Goal: Transaction & Acquisition: Purchase product/service

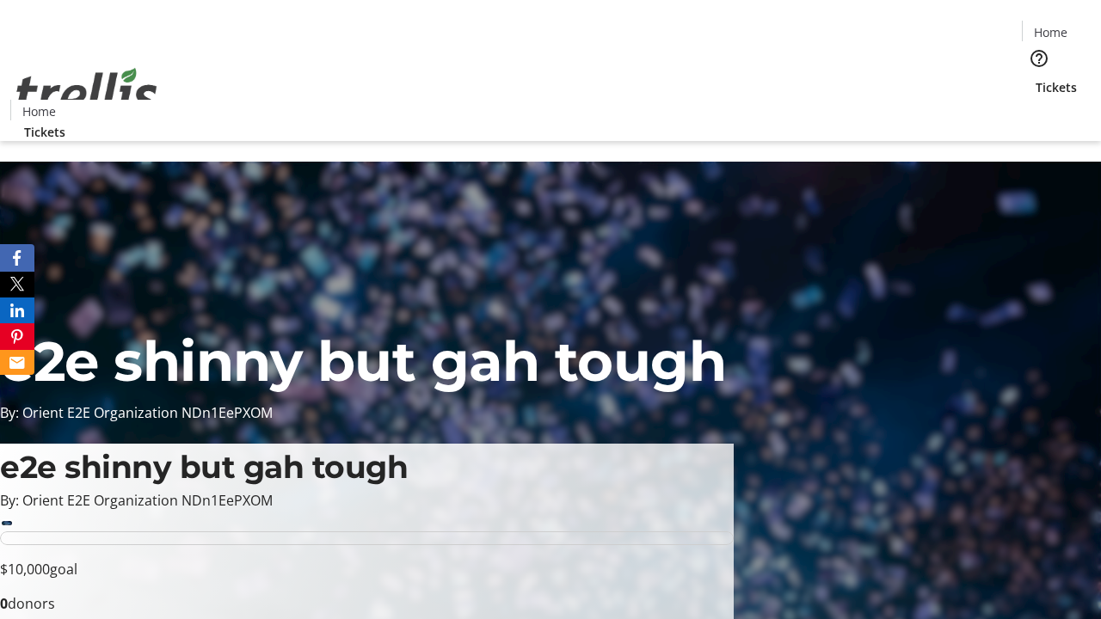
click at [1036, 78] on span "Tickets" at bounding box center [1056, 87] width 41 height 18
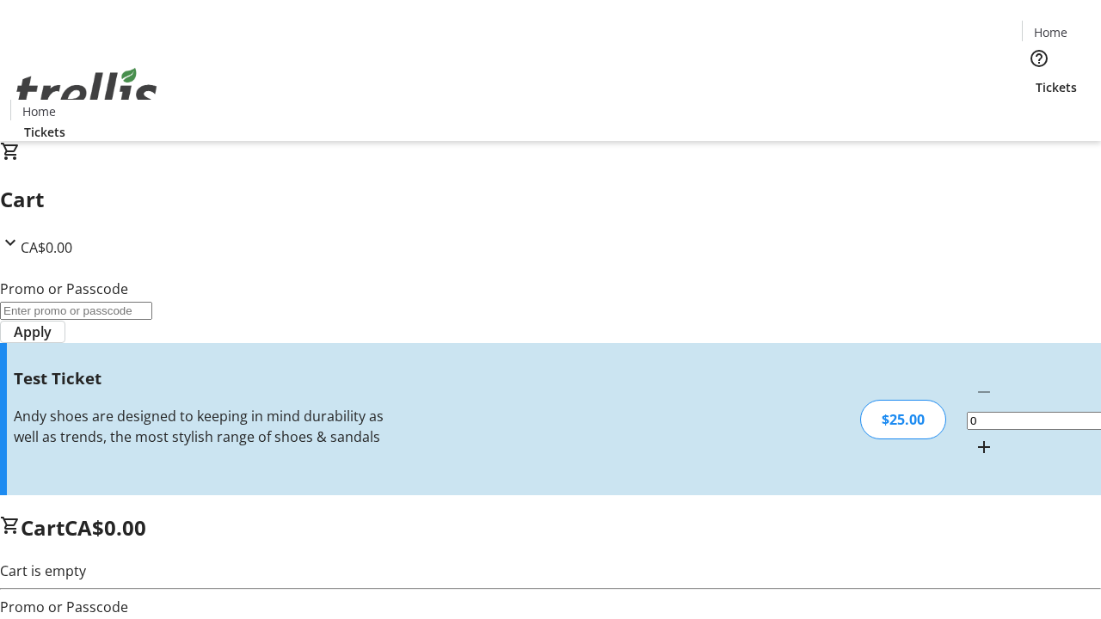
click at [974, 437] on mat-icon "Increment by one" at bounding box center [984, 447] width 21 height 21
type input "1"
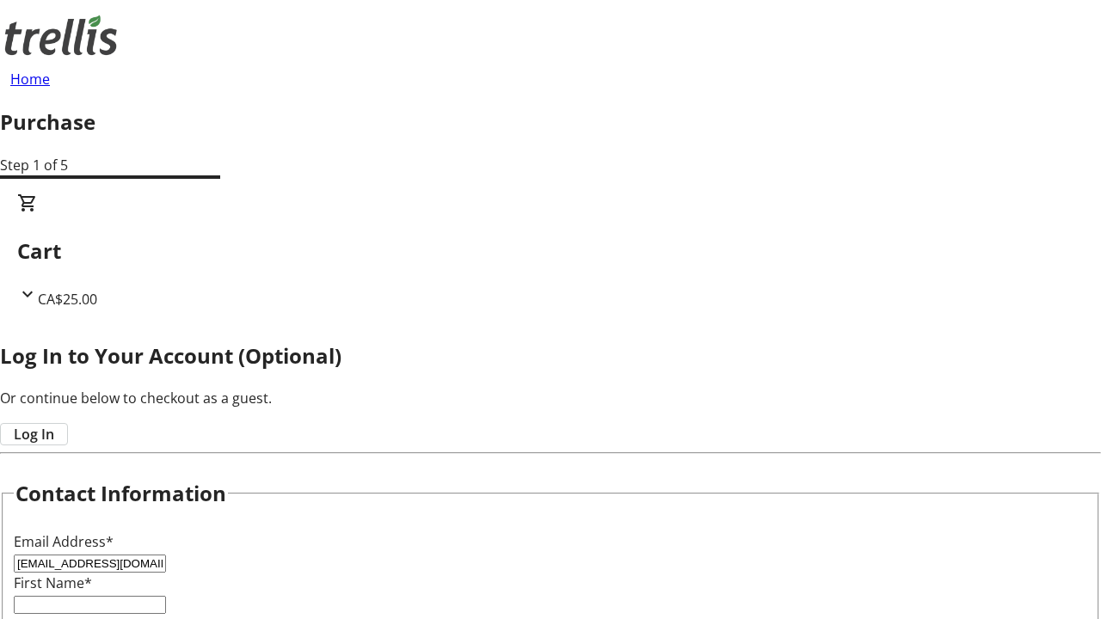
type input "[EMAIL_ADDRESS][DOMAIN_NAME]"
type input "Jazlyn"
type input "[PERSON_NAME]"
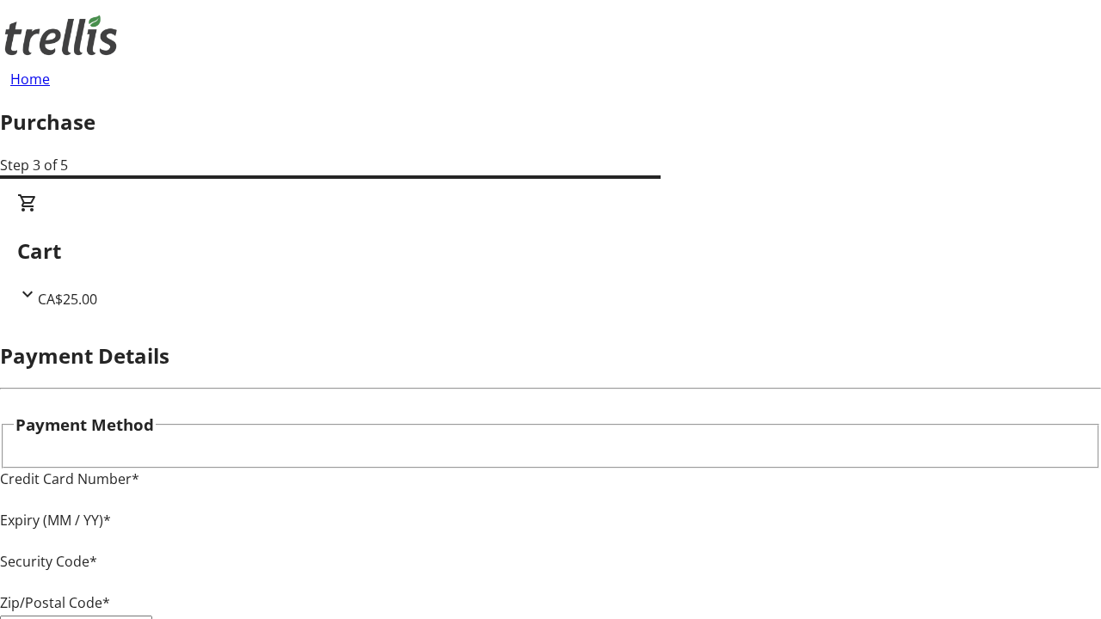
type input "V1Y 0C2"
